Goal: Check status: Check status

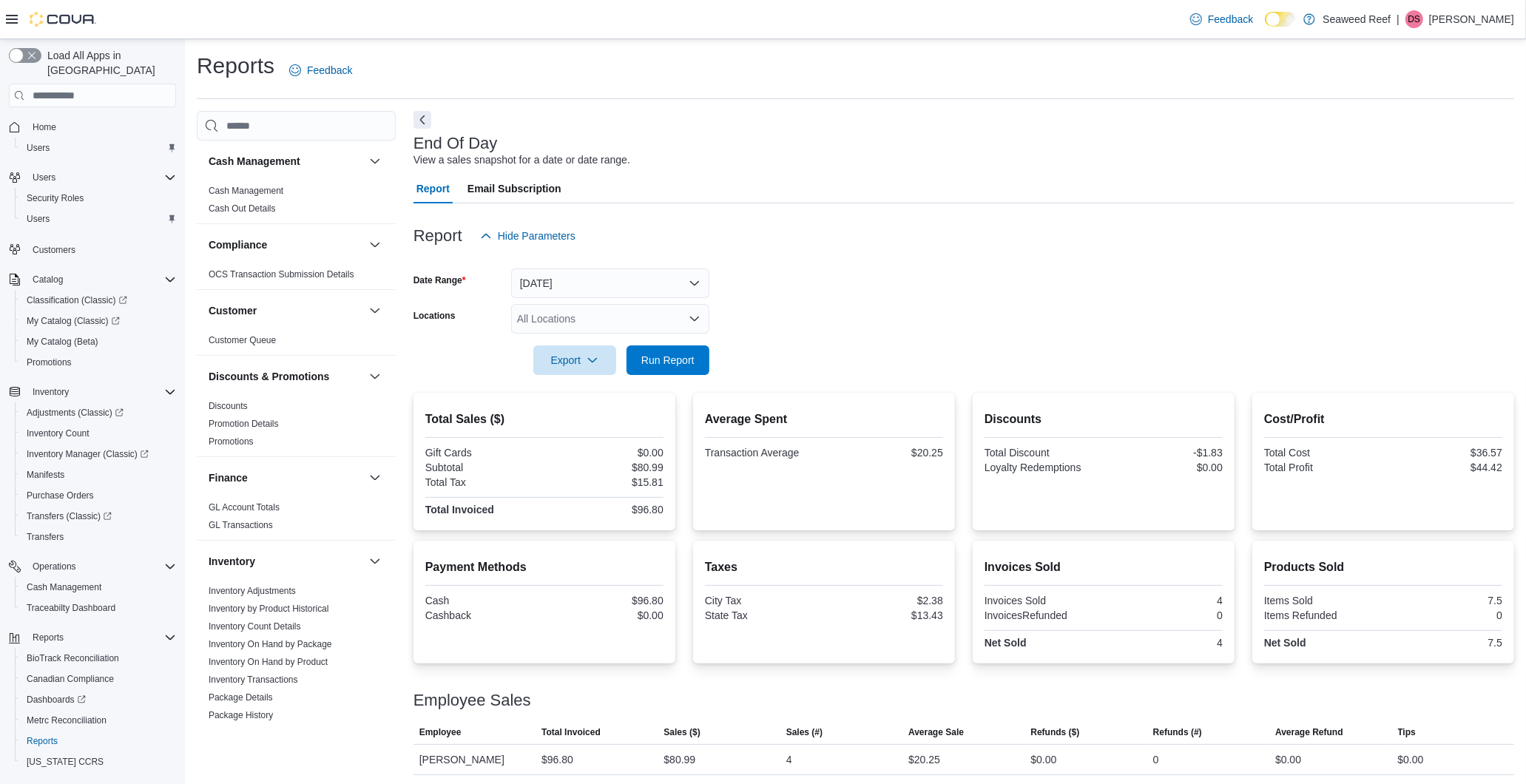
scroll to position [833, 0]
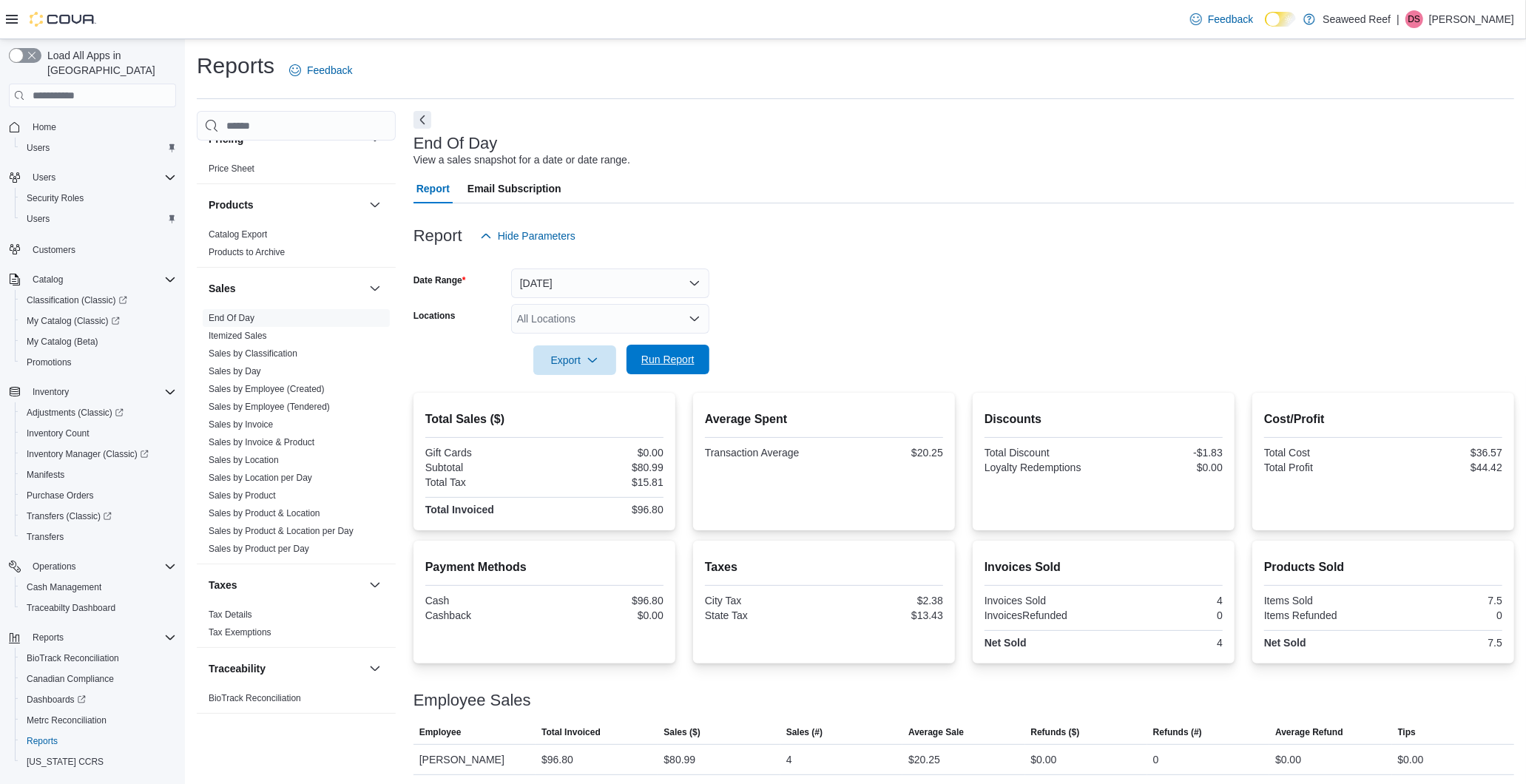
click at [666, 366] on span "Run Report" at bounding box center [668, 359] width 54 height 15
click at [684, 360] on span "Run Report" at bounding box center [668, 359] width 54 height 15
drag, startPoint x: 678, startPoint y: 349, endPoint x: 812, endPoint y: 278, distance: 151.6
click at [678, 349] on span "Run Report" at bounding box center [667, 360] width 65 height 30
click at [678, 365] on span "Run Report" at bounding box center [668, 359] width 54 height 15
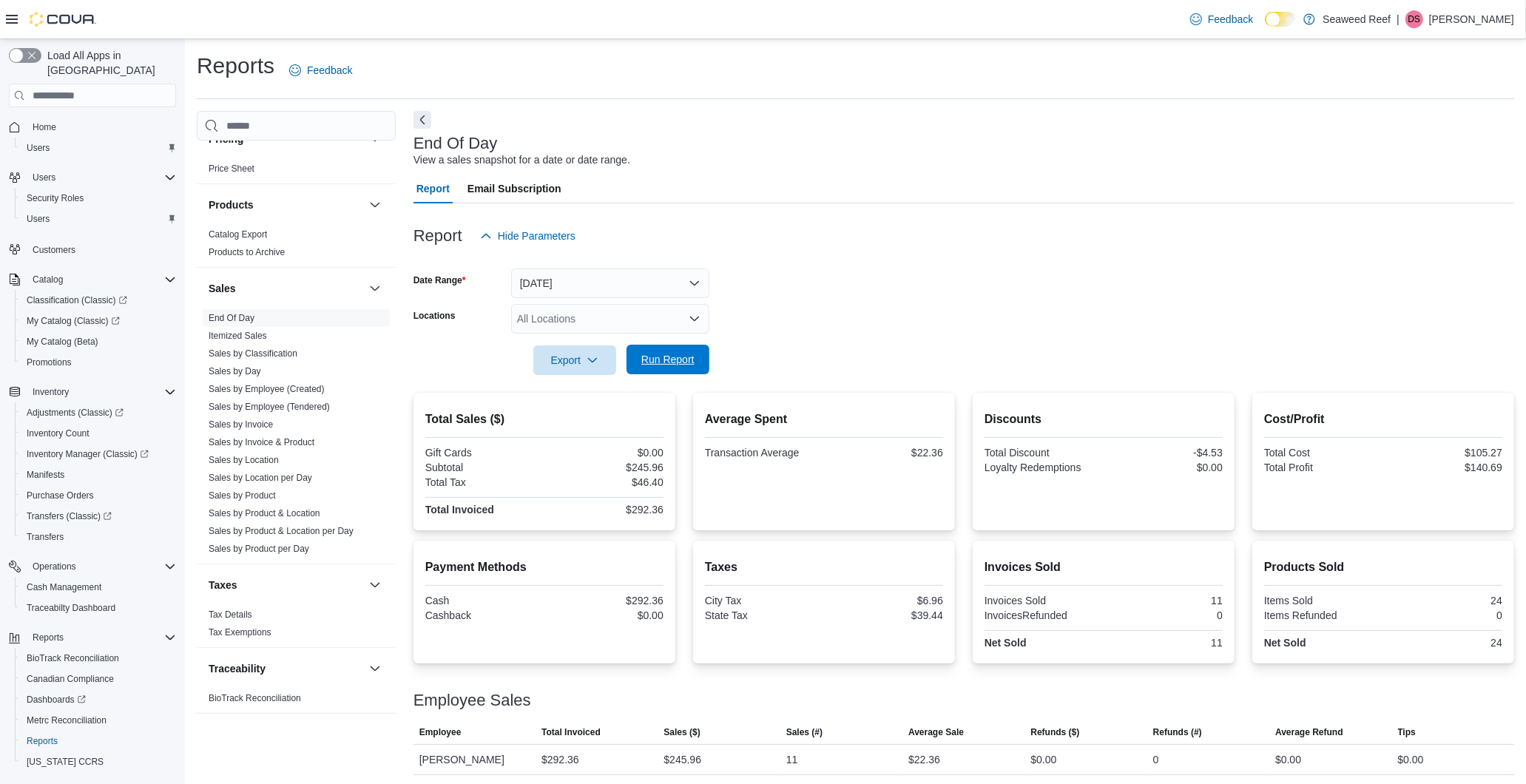
click at [673, 345] on span "Run Report" at bounding box center [667, 359] width 65 height 30
